Goal: Task Accomplishment & Management: Manage account settings

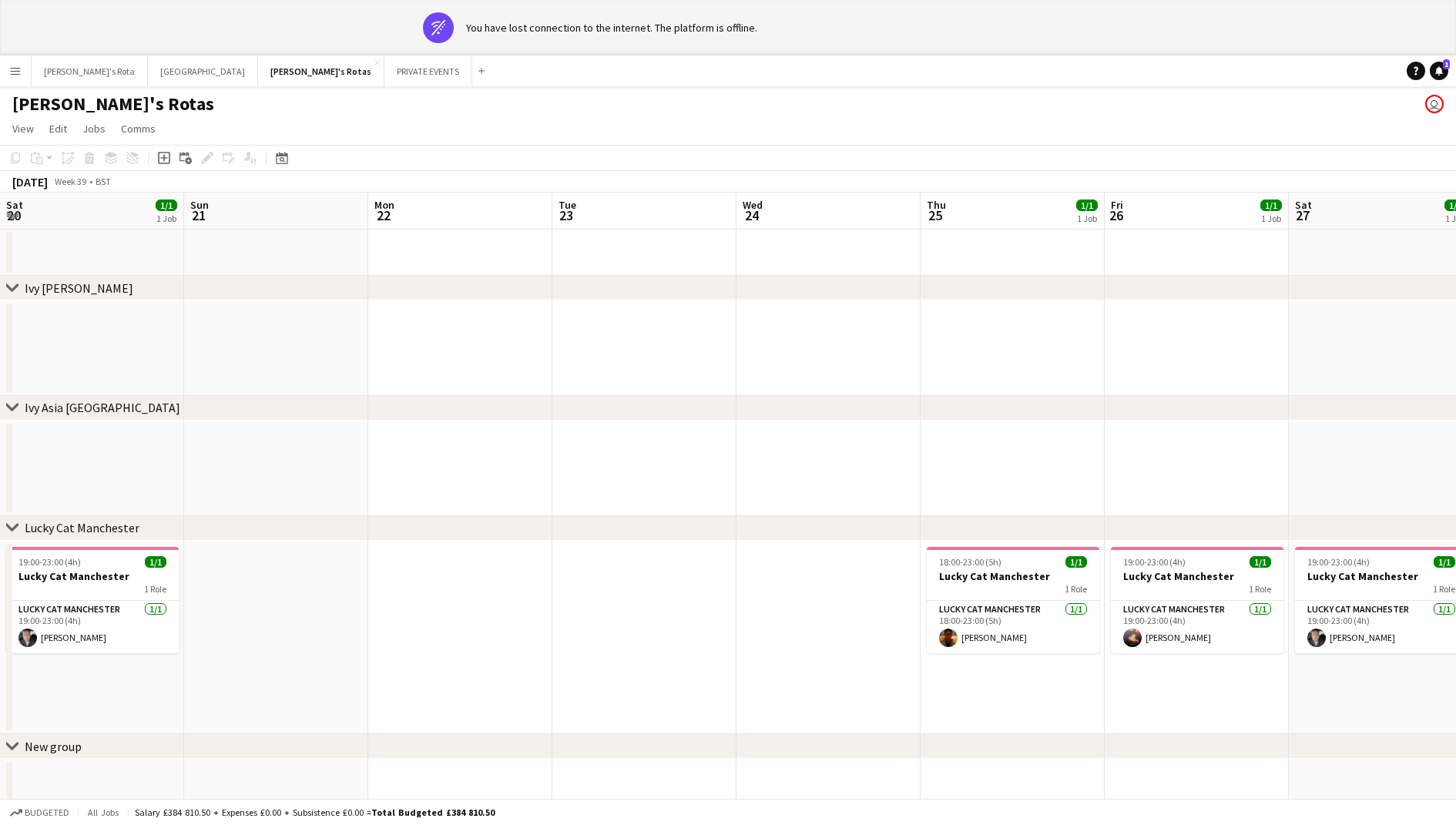
scroll to position [0, 482]
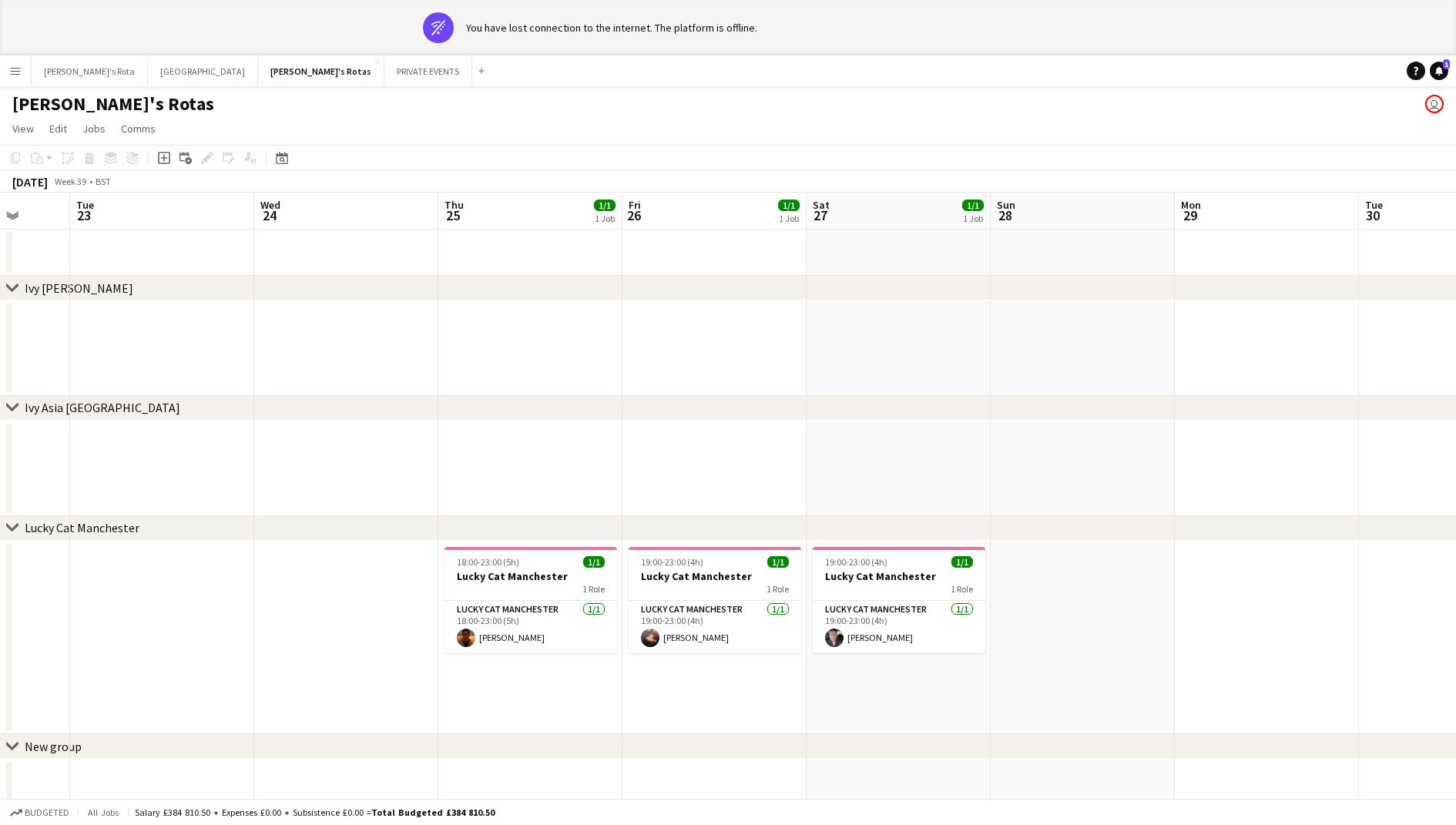
click at [460, 465] on app-date-cell at bounding box center [530, 468] width 184 height 95
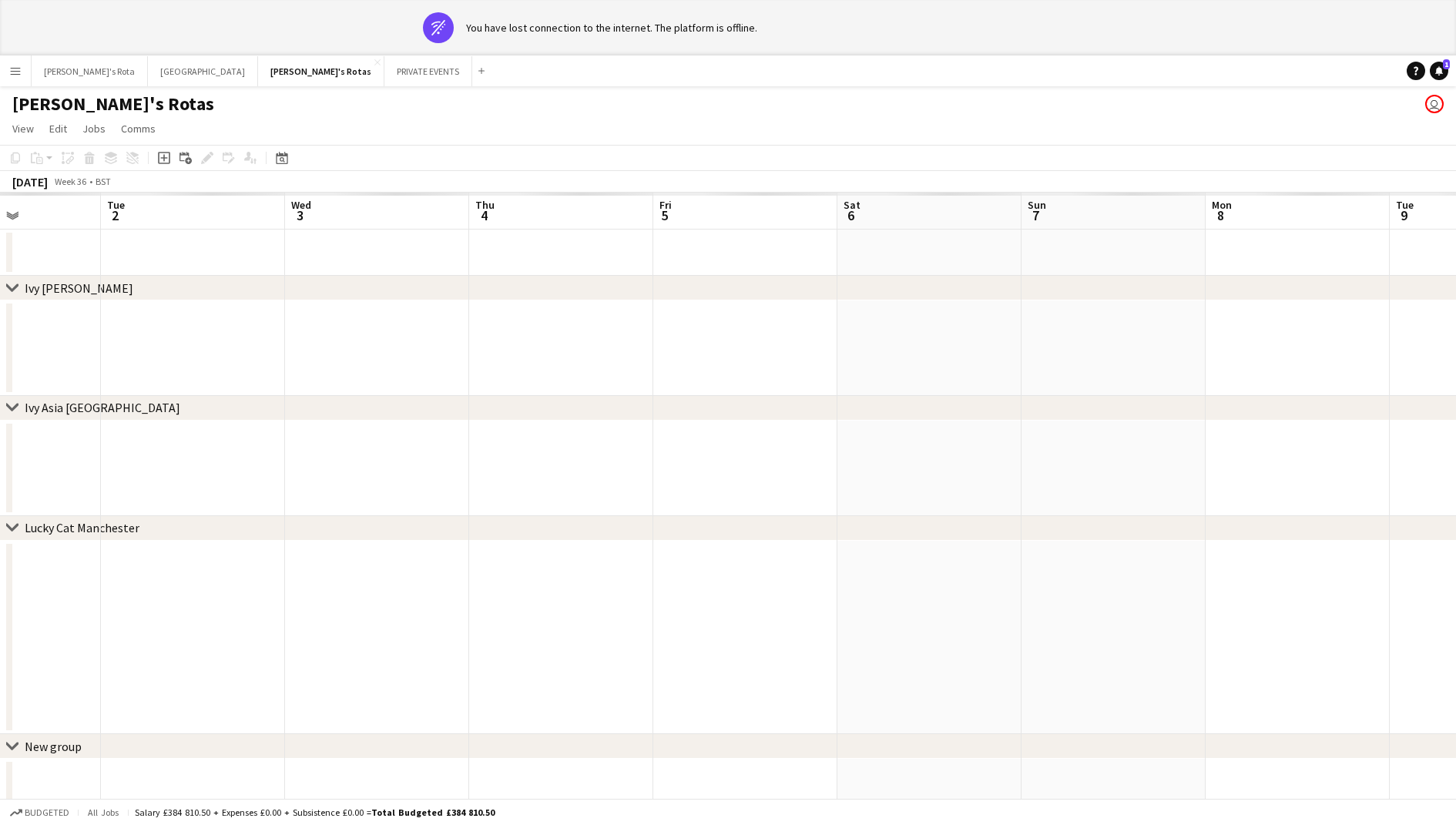
scroll to position [0, 393]
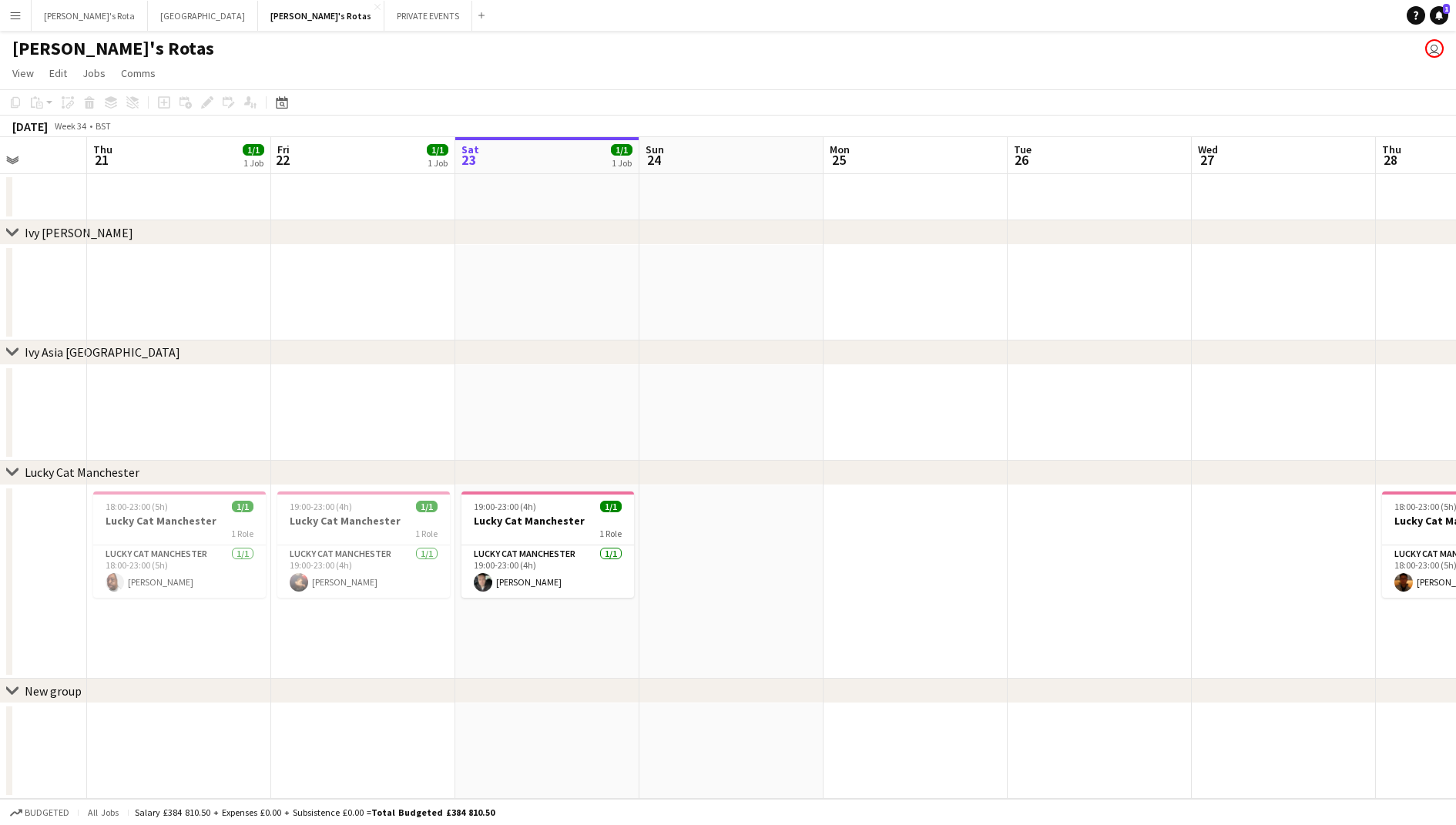
scroll to position [0, 449]
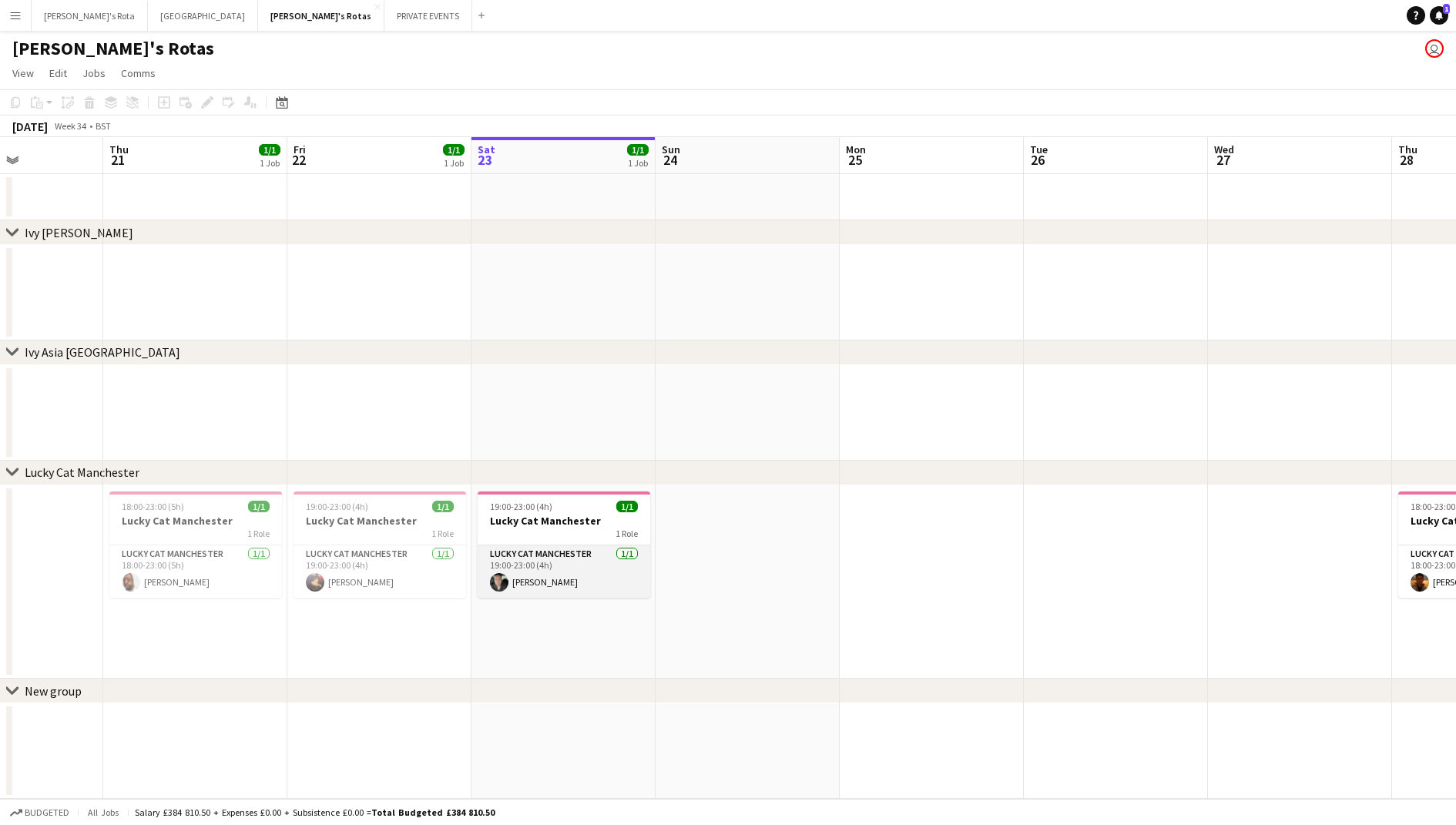
click at [604, 588] on app-card-role "Lucky Cat Manchester [DATE] 19:00-23:00 (4h) [PERSON_NAME]" at bounding box center [564, 572] width 173 height 52
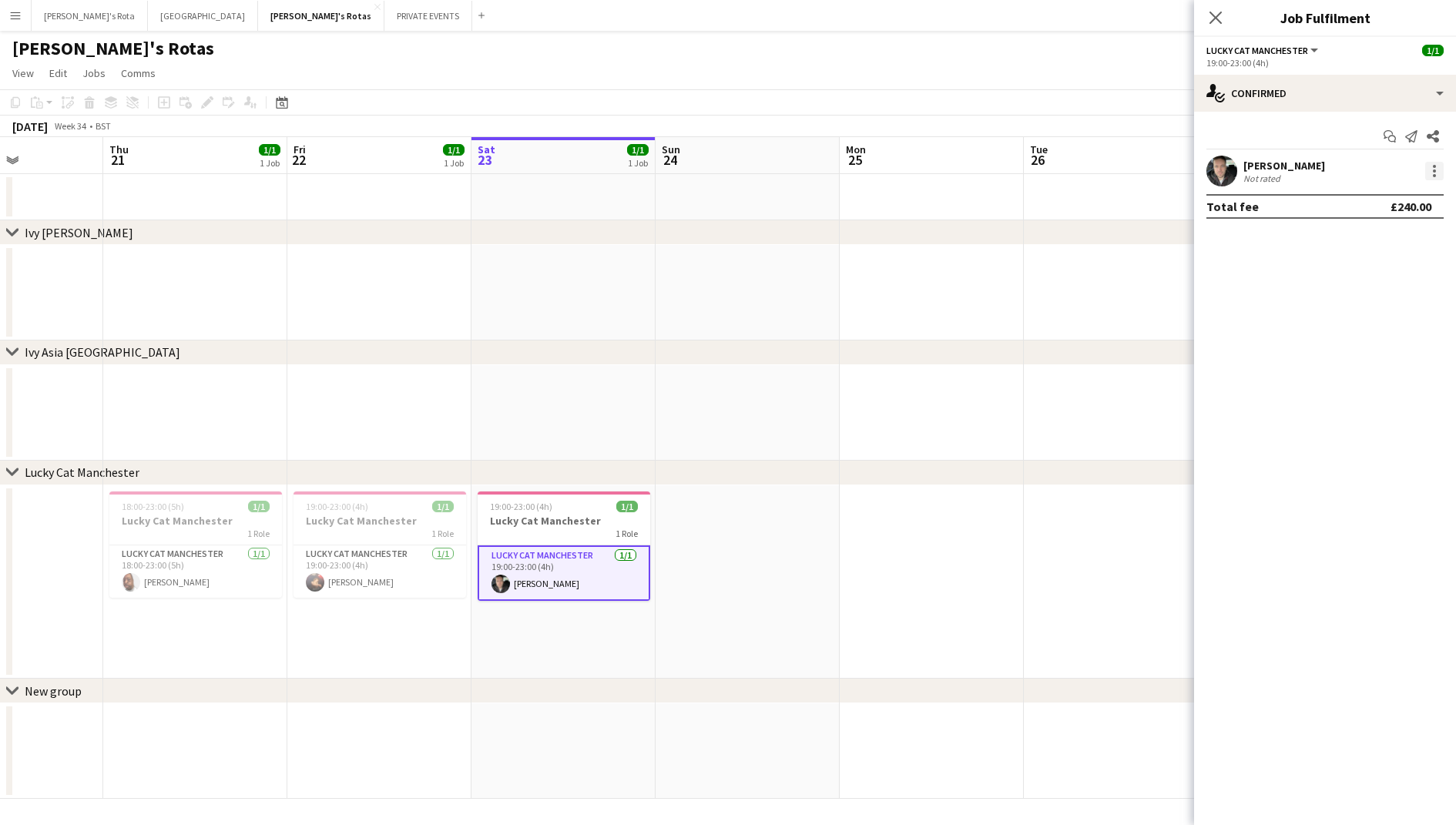
click at [1426, 166] on div at bounding box center [1433, 170] width 18 height 18
click at [1382, 345] on span "Remove" at bounding box center [1383, 348] width 95 height 14
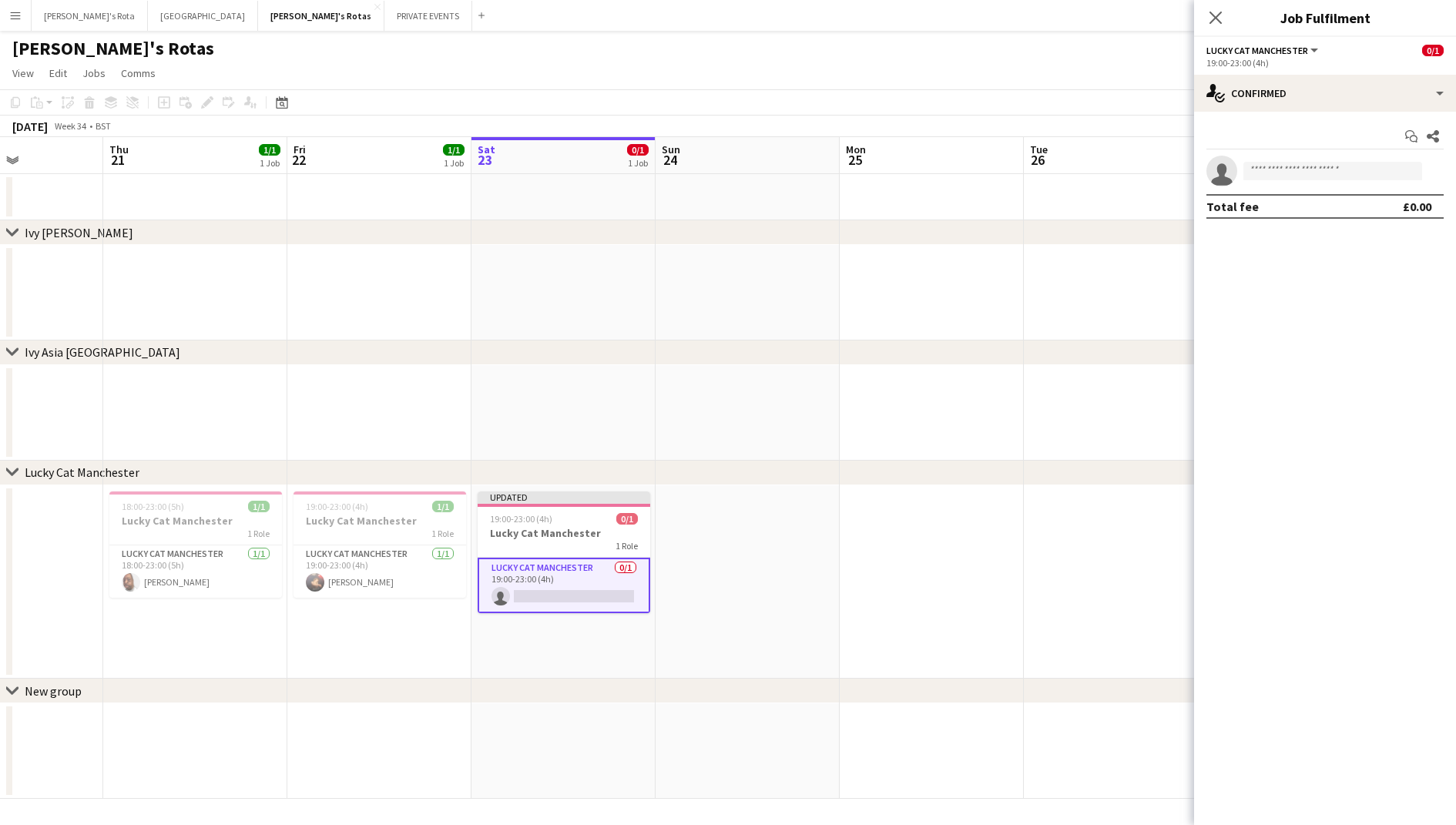
click at [739, 551] on app-date-cell at bounding box center [747, 582] width 184 height 193
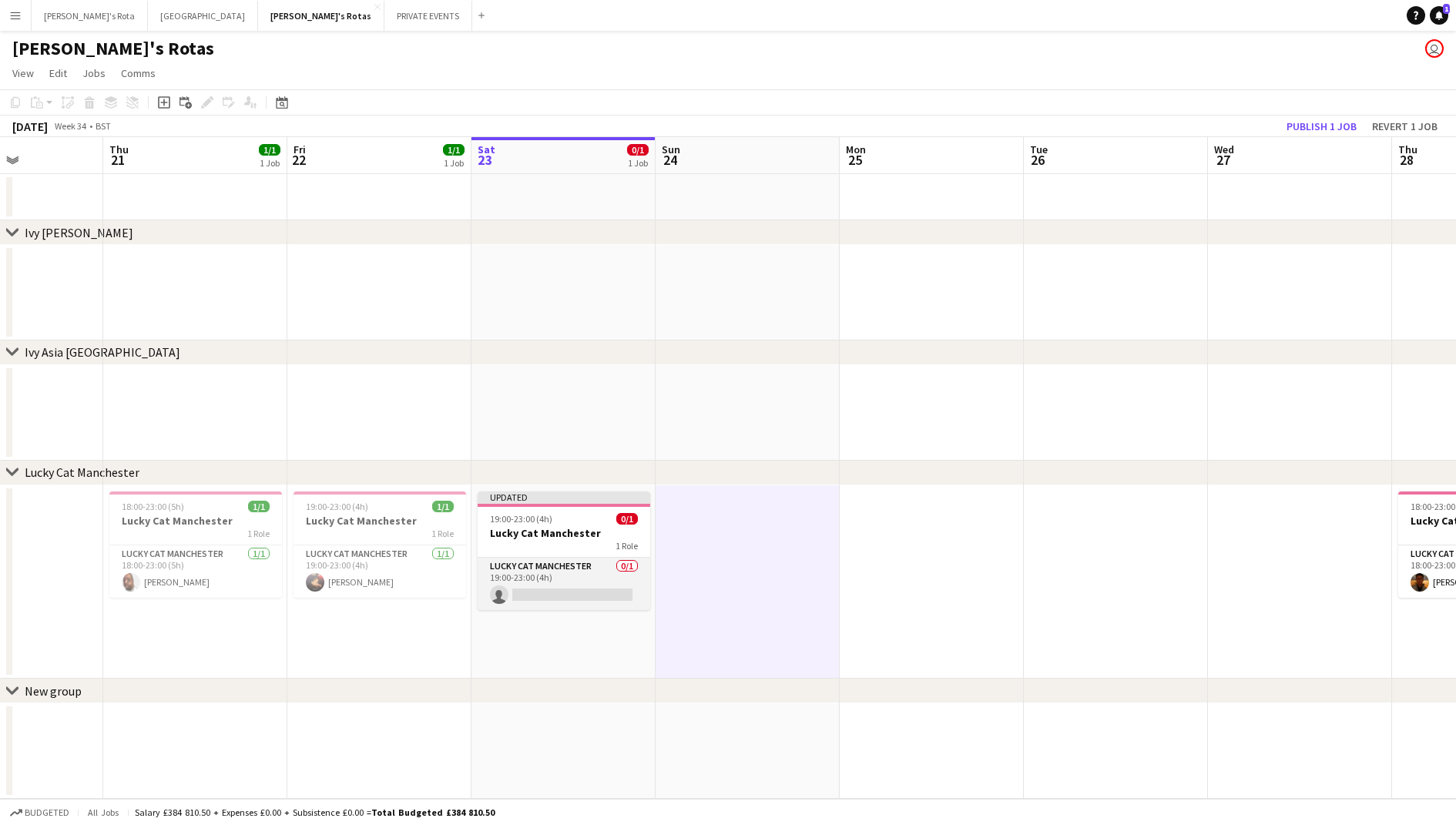
click at [600, 565] on app-card-role "Lucky Cat Manchester 0/1 19:00-23:00 (4h) single-neutral-actions" at bounding box center [564, 584] width 173 height 52
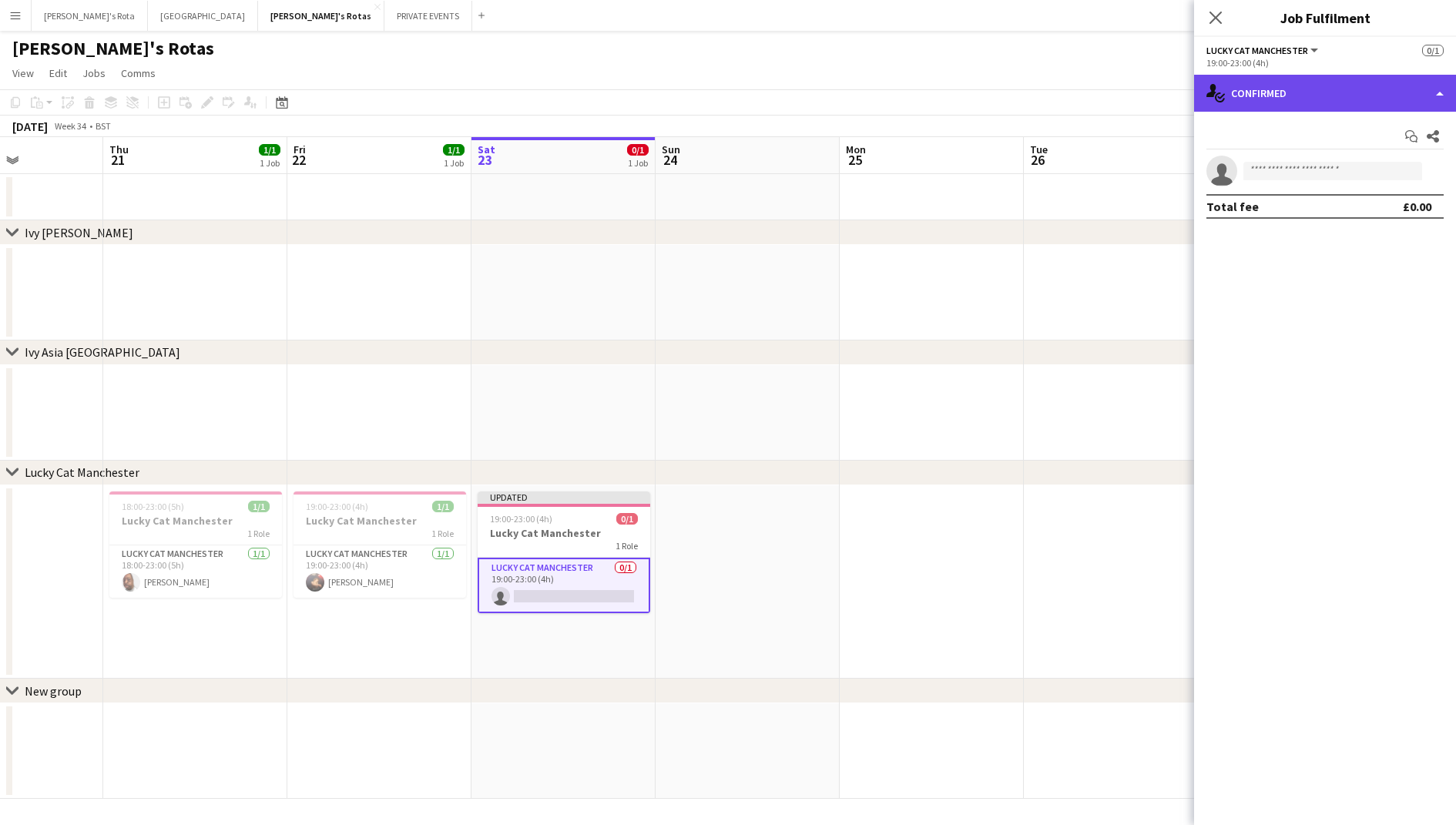
click at [1316, 102] on div "single-neutral-actions-check-2 Confirmed" at bounding box center [1325, 94] width 262 height 37
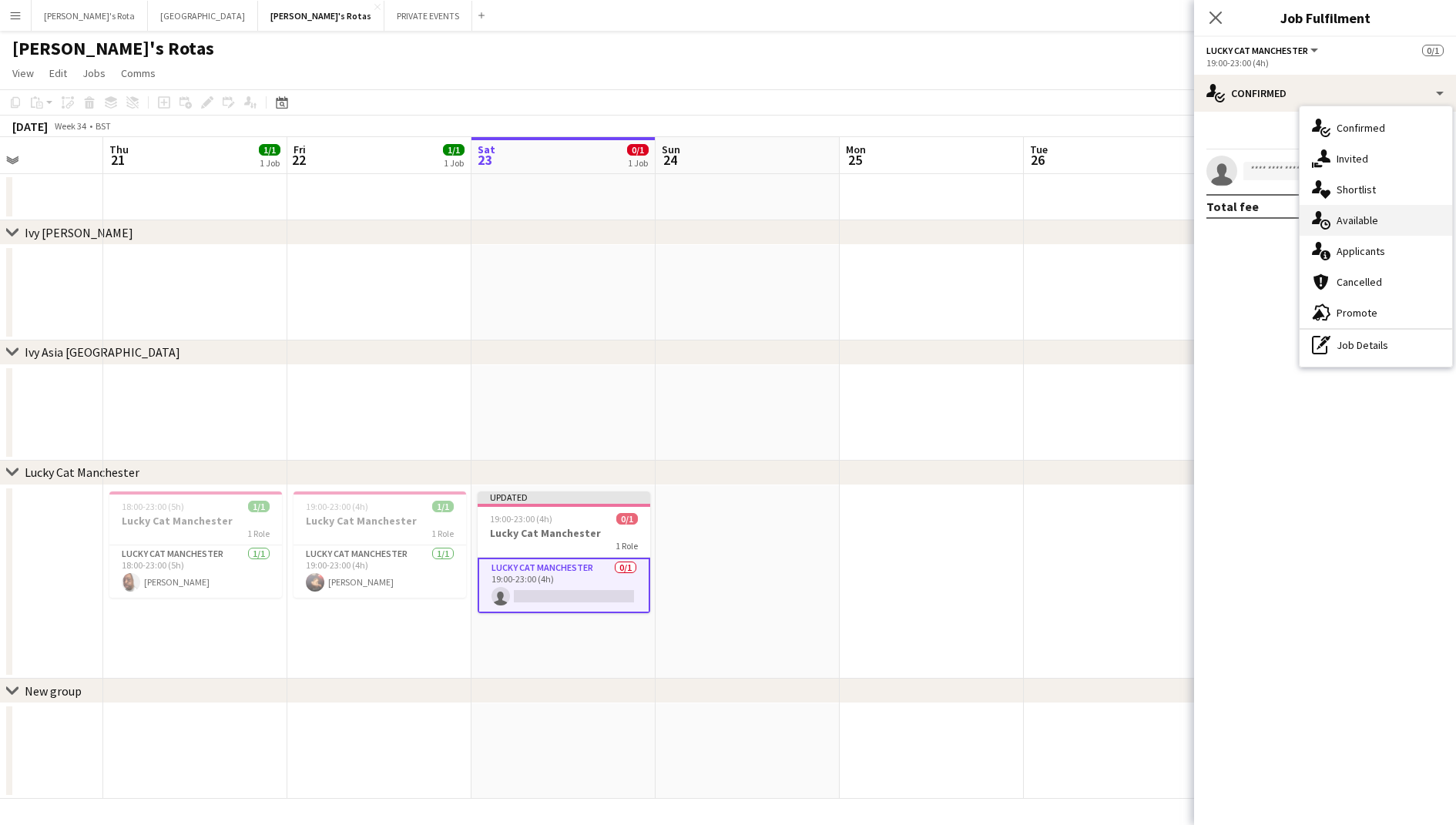
click at [1345, 232] on div "single-neutral-actions-upload Available" at bounding box center [1376, 220] width 153 height 31
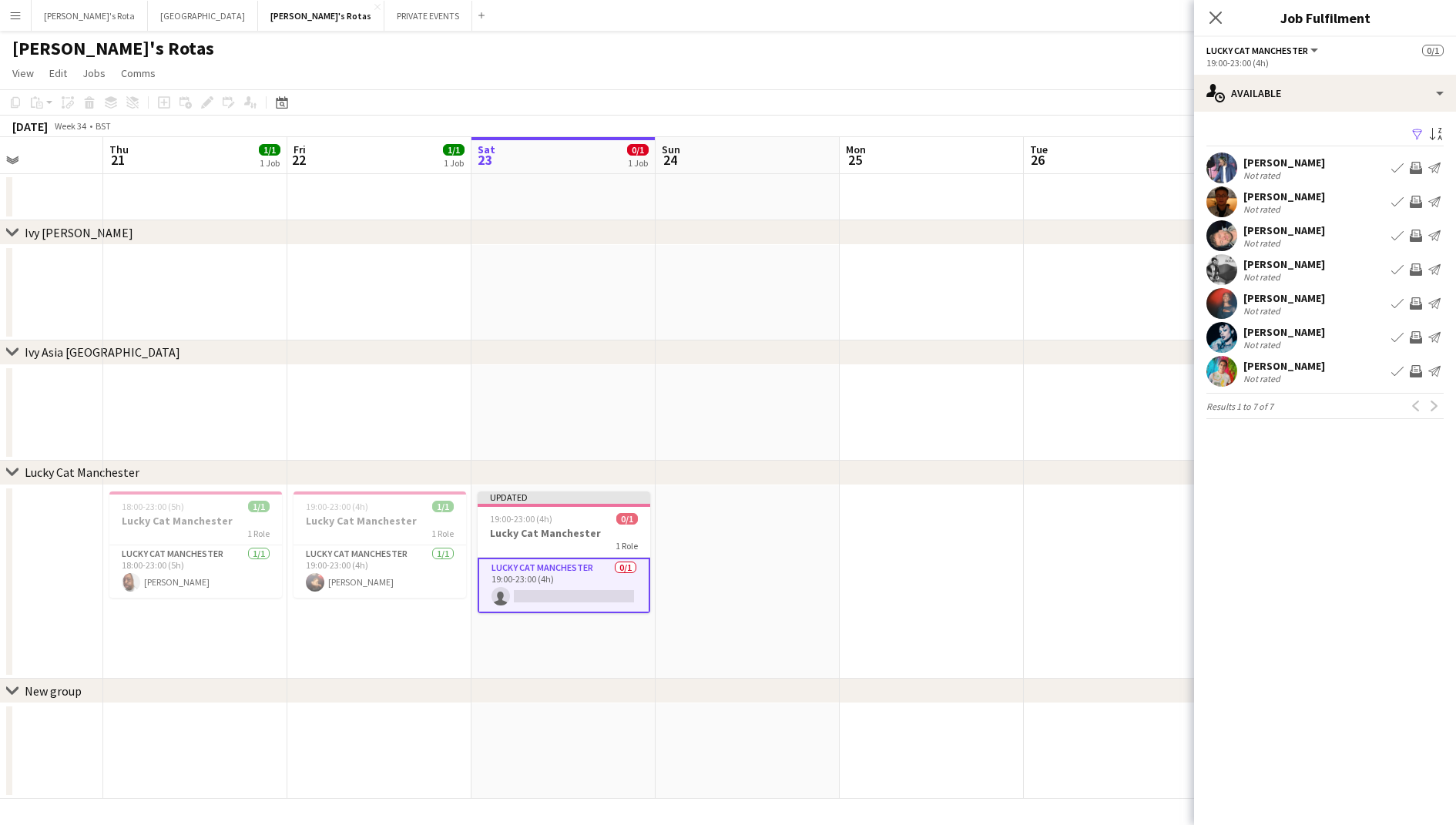
click at [1397, 202] on app-icon "Book crew" at bounding box center [1397, 202] width 12 height 12
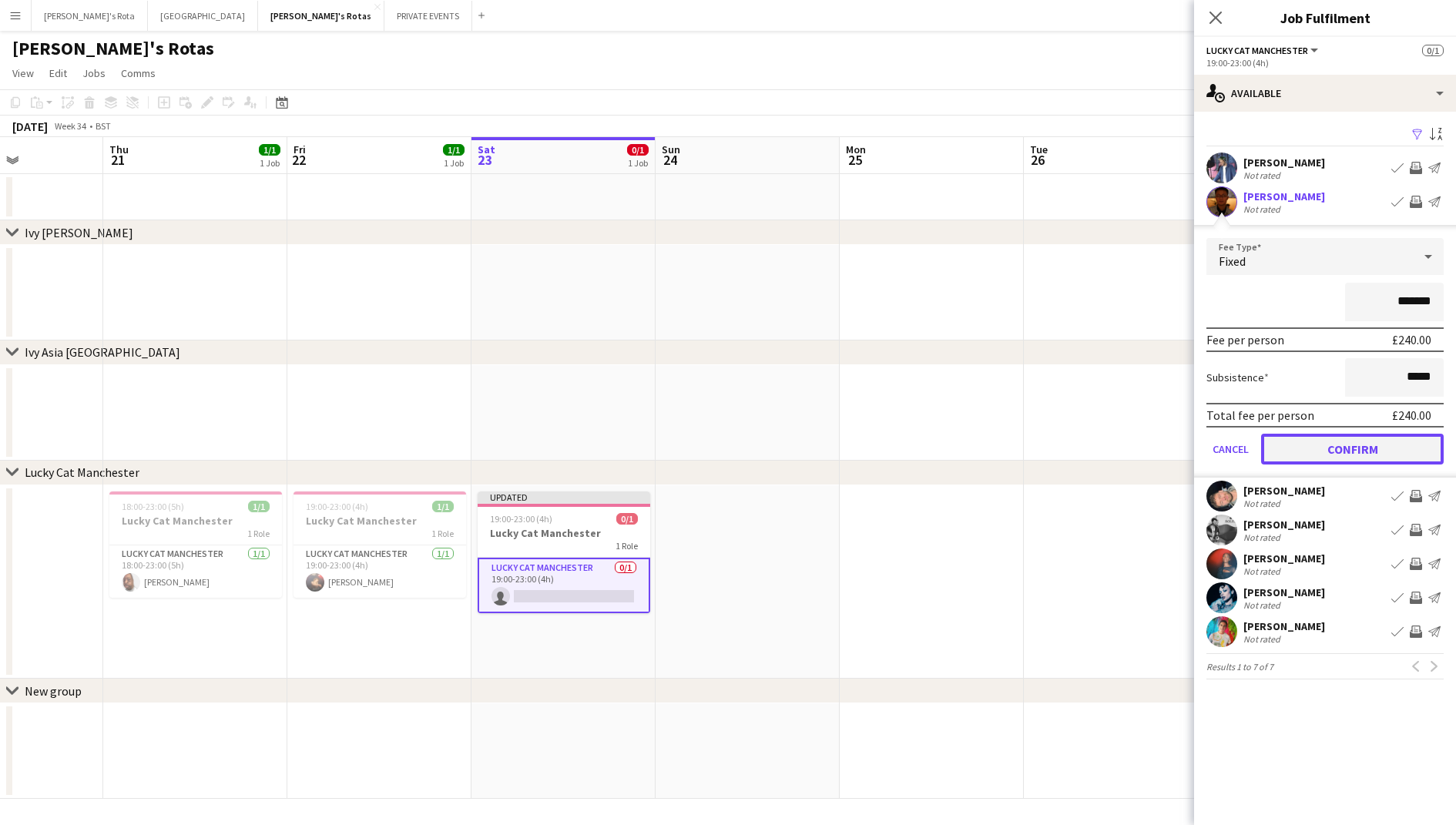
click at [1365, 457] on button "Confirm" at bounding box center [1352, 448] width 183 height 31
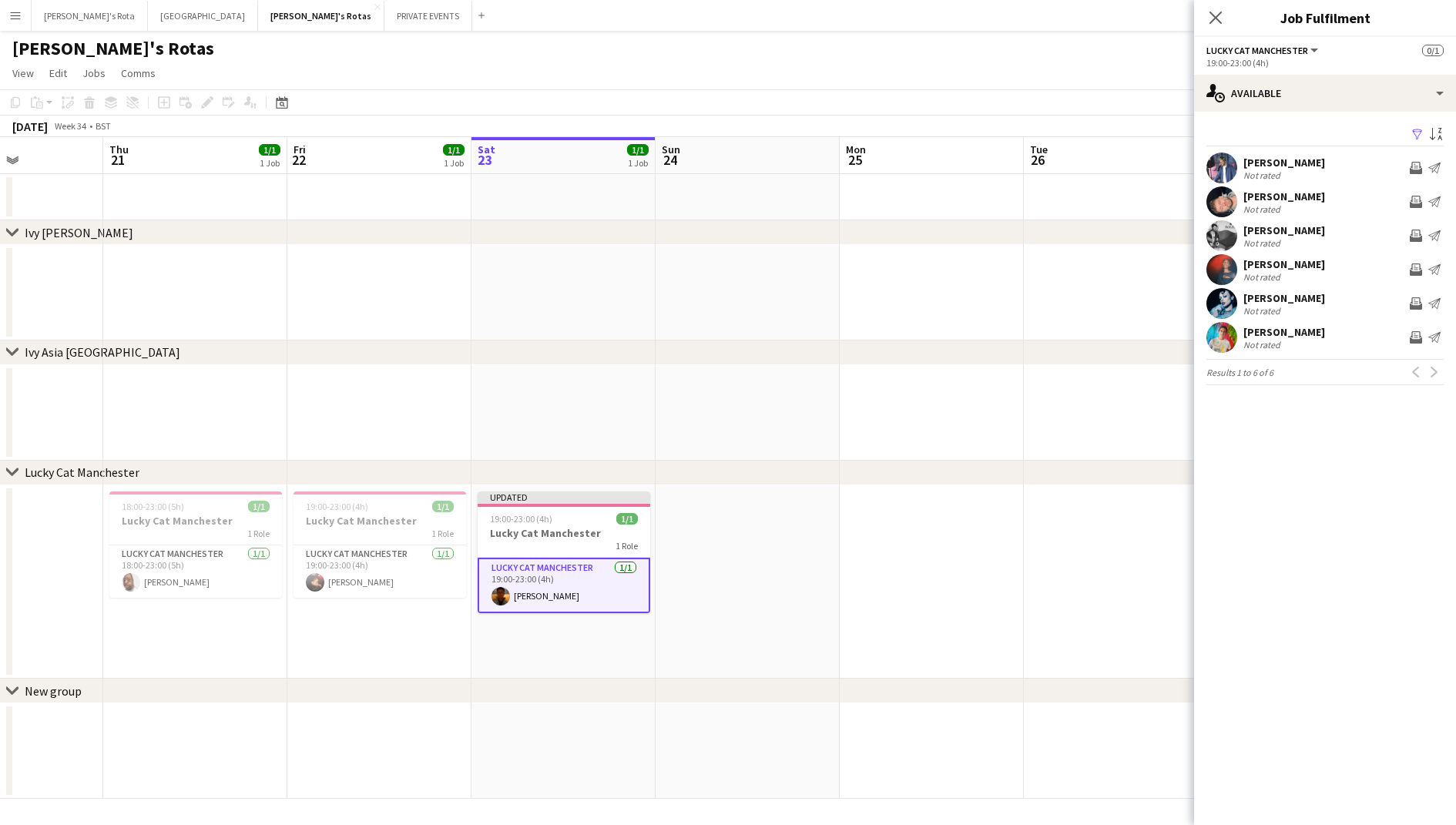
click at [833, 486] on app-date-cell at bounding box center [747, 582] width 184 height 193
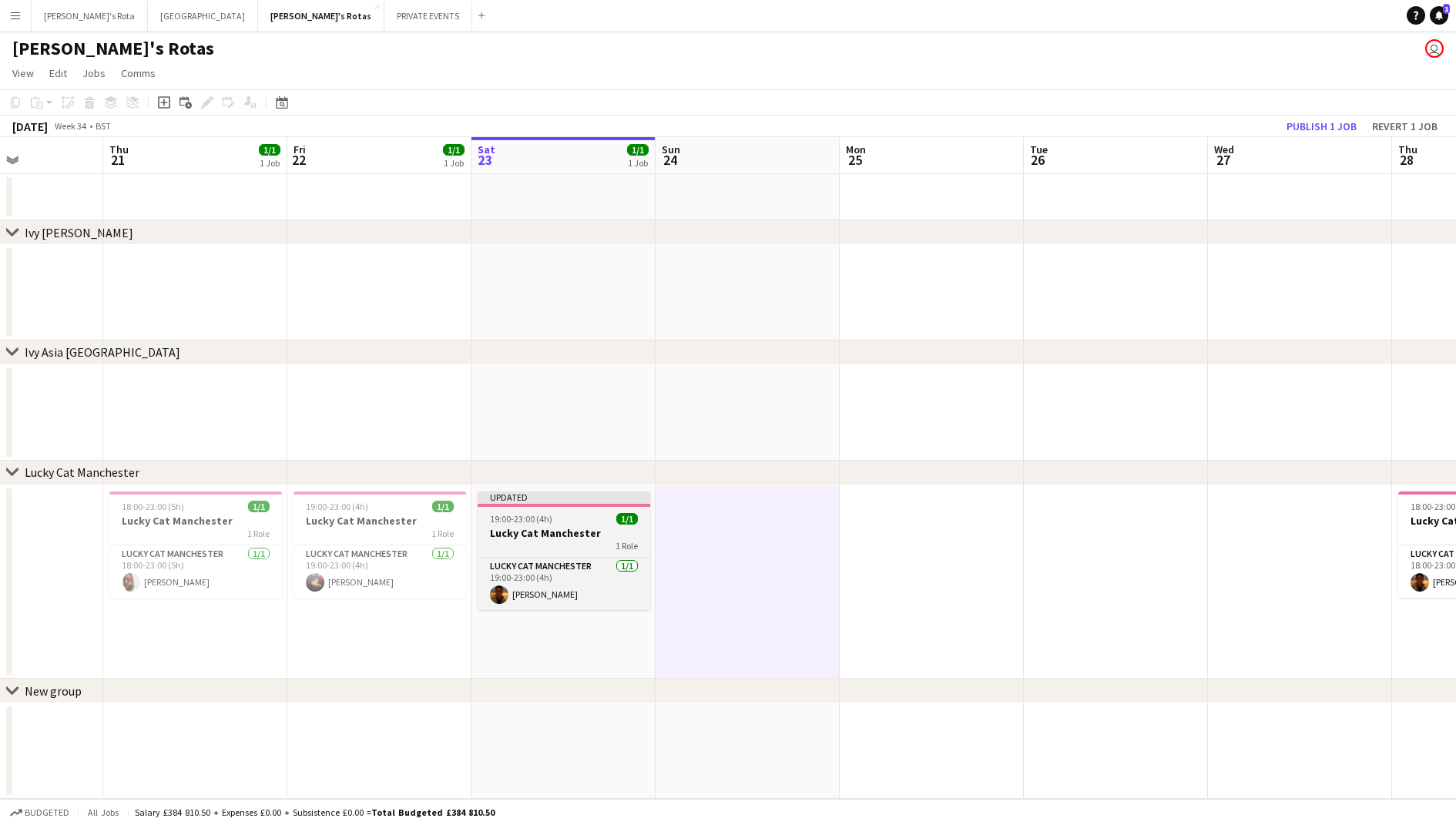
click at [570, 544] on div "1 Role" at bounding box center [564, 546] width 173 height 12
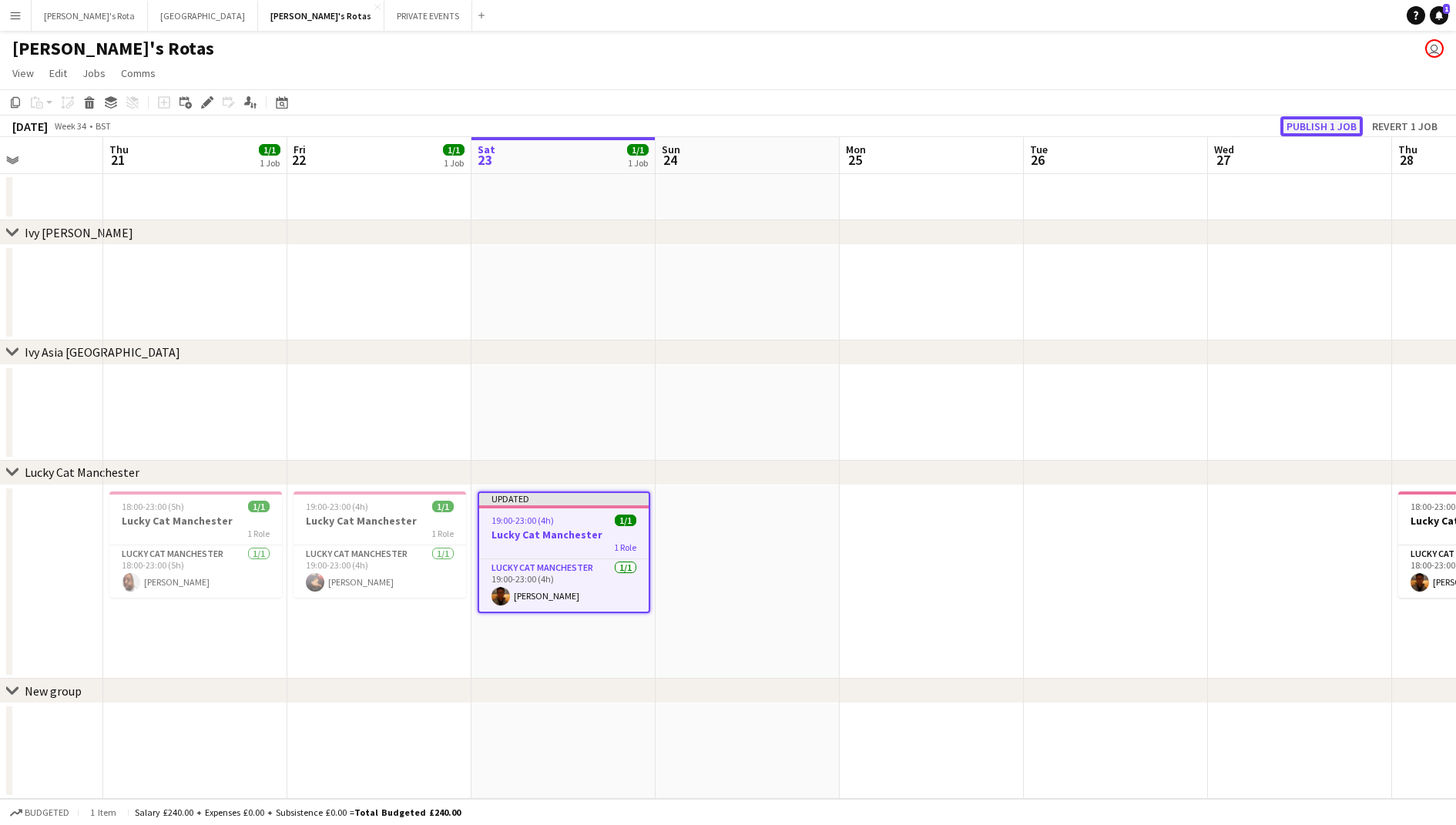
click at [1336, 121] on button "Publish 1 job" at bounding box center [1321, 126] width 82 height 20
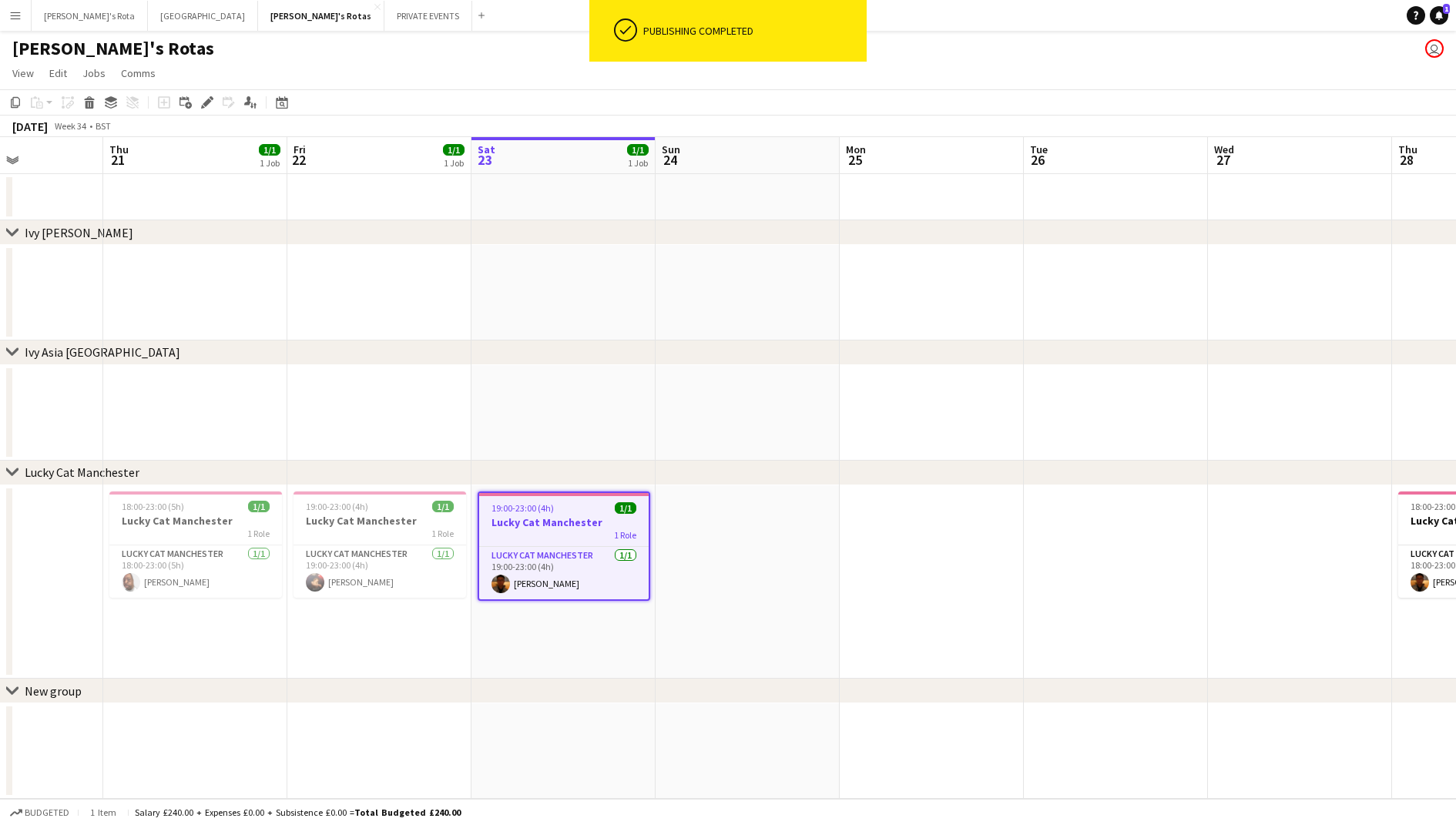
click at [892, 544] on app-date-cell at bounding box center [931, 582] width 184 height 193
